Goal: Task Accomplishment & Management: Complete application form

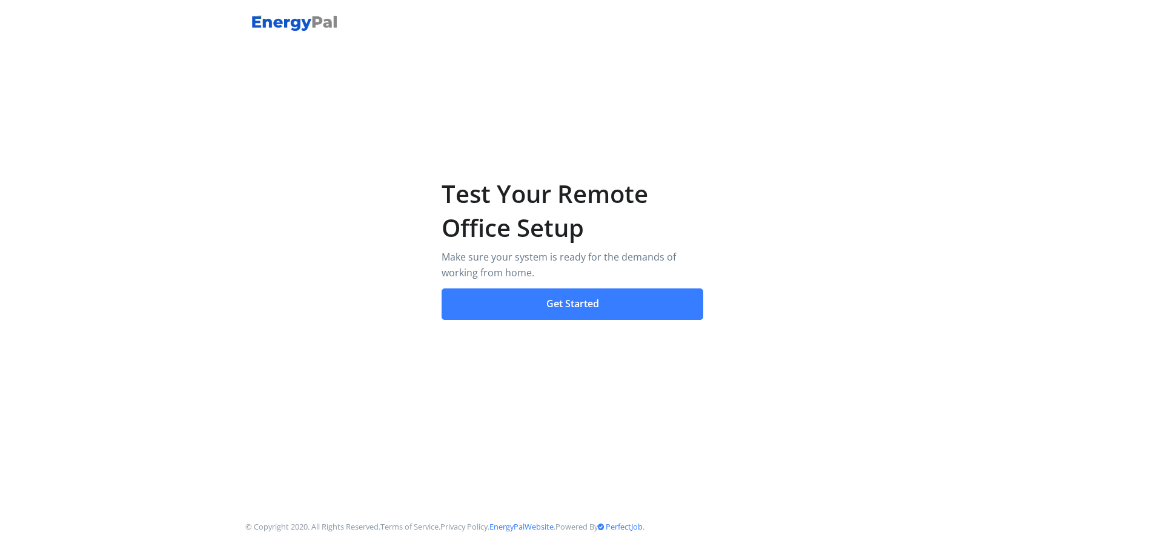
click at [603, 308] on button "Get Started" at bounding box center [573, 304] width 262 height 32
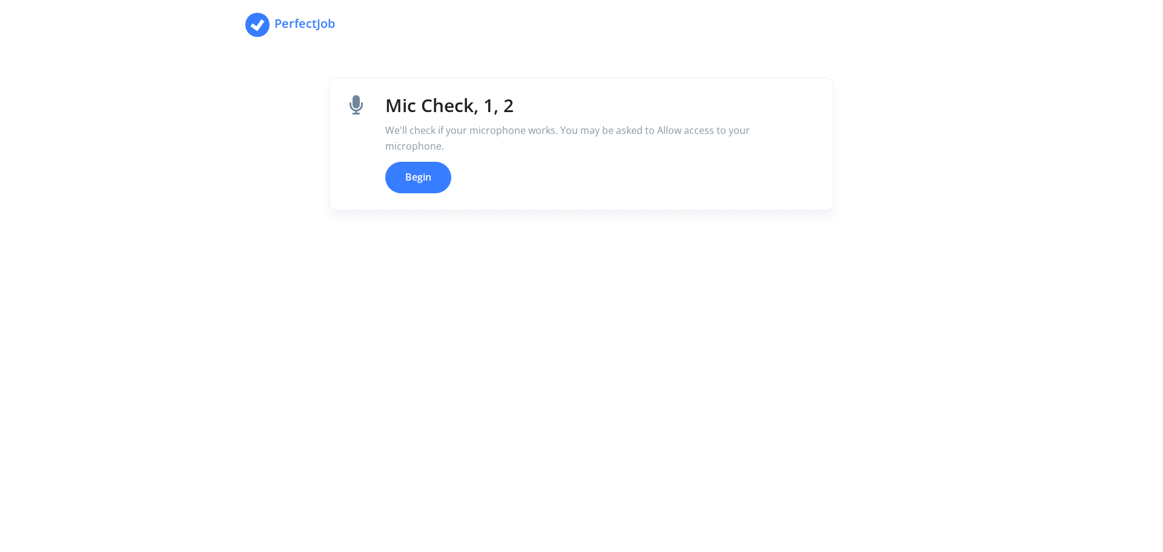
click at [436, 186] on button "Begin" at bounding box center [418, 178] width 66 height 32
